Goal: Check status

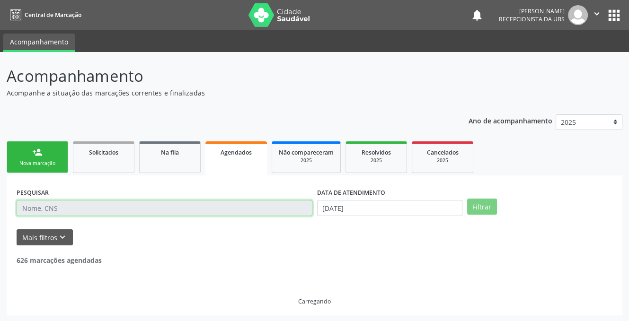
click at [81, 205] on input "text" at bounding box center [165, 208] width 296 height 16
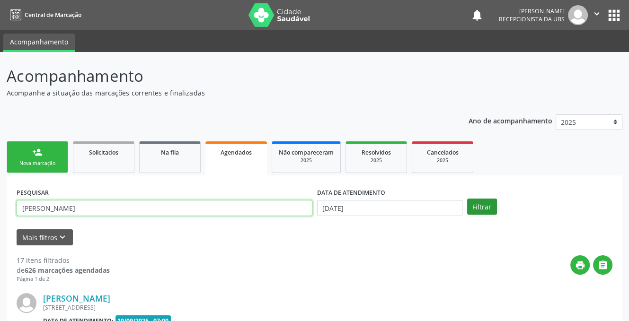
type input "ERIKA FERNANDA SILVA FRANCO"
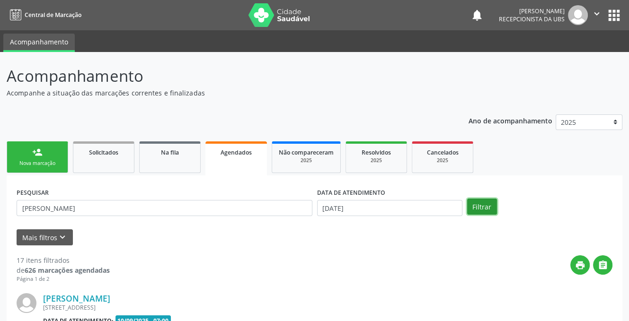
click at [473, 207] on button "Filtrar" at bounding box center [482, 207] width 30 height 16
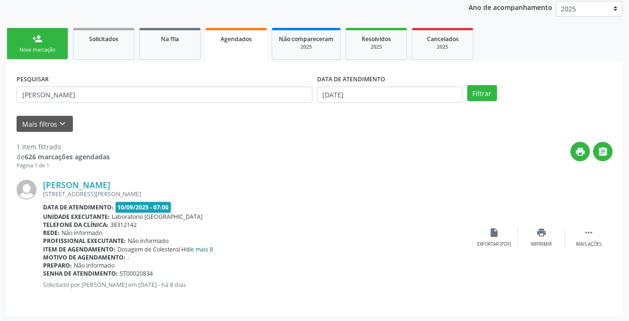
click at [205, 248] on link "e mais 8" at bounding box center [202, 250] width 22 height 8
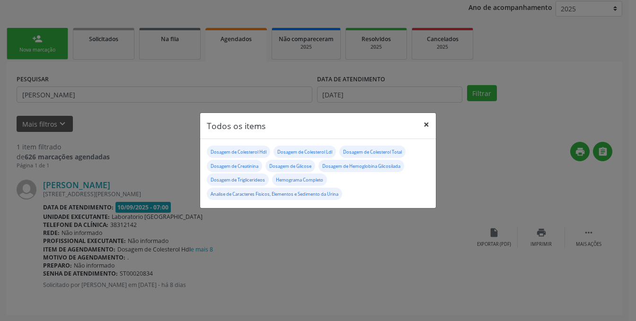
click at [426, 122] on button "×" at bounding box center [426, 124] width 19 height 23
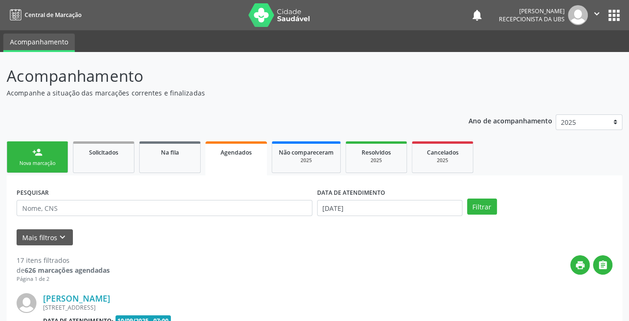
scroll to position [95, 0]
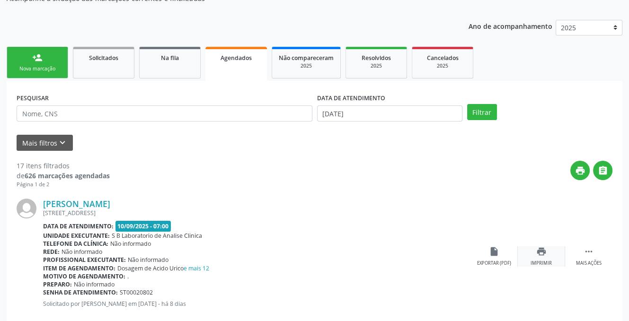
click at [541, 253] on icon "print" at bounding box center [541, 251] width 10 height 10
